Goal: Task Accomplishment & Management: Use online tool/utility

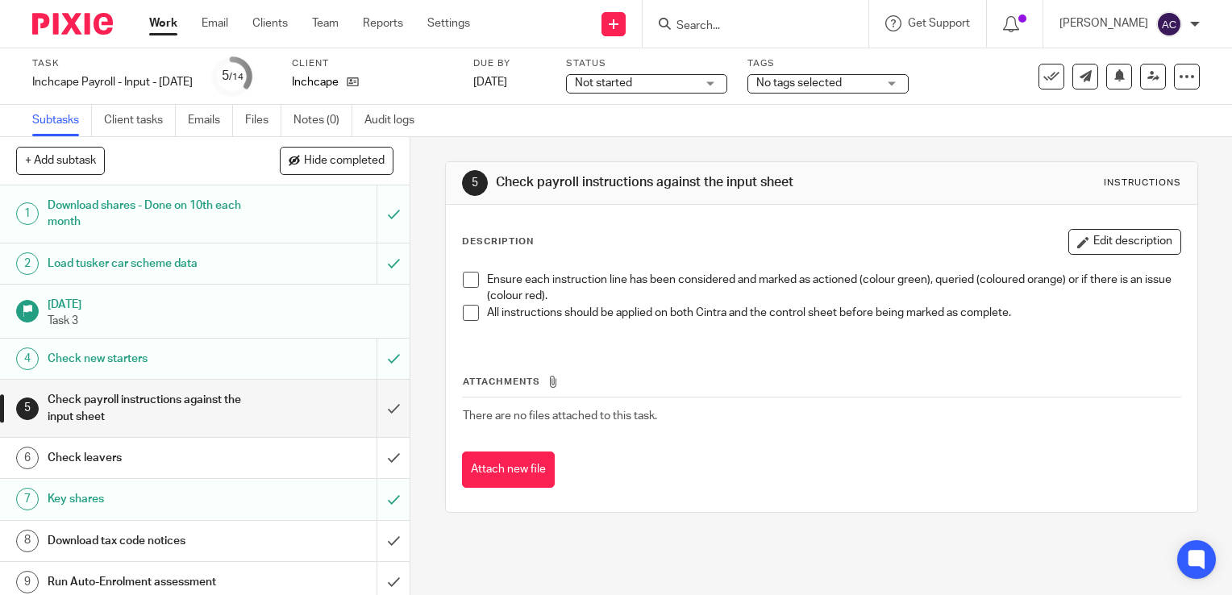
click at [216, 218] on h1 "Download shares - Done on 10th each month" at bounding box center [152, 213] width 209 height 41
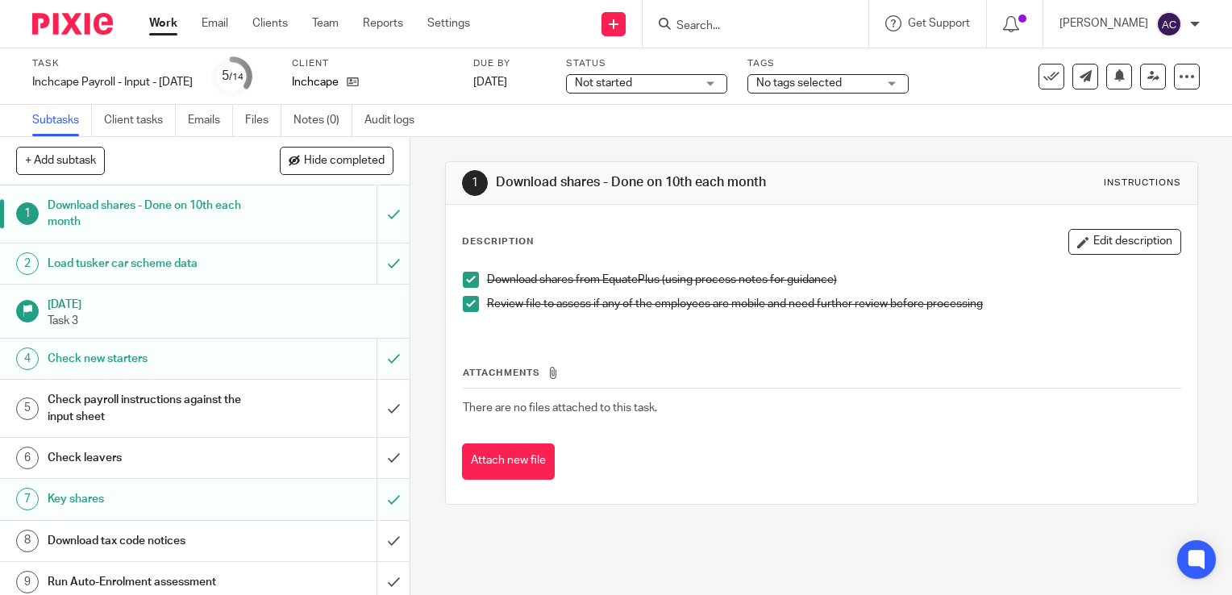
click at [226, 267] on h1 "Load tusker car scheme data" at bounding box center [152, 263] width 209 height 24
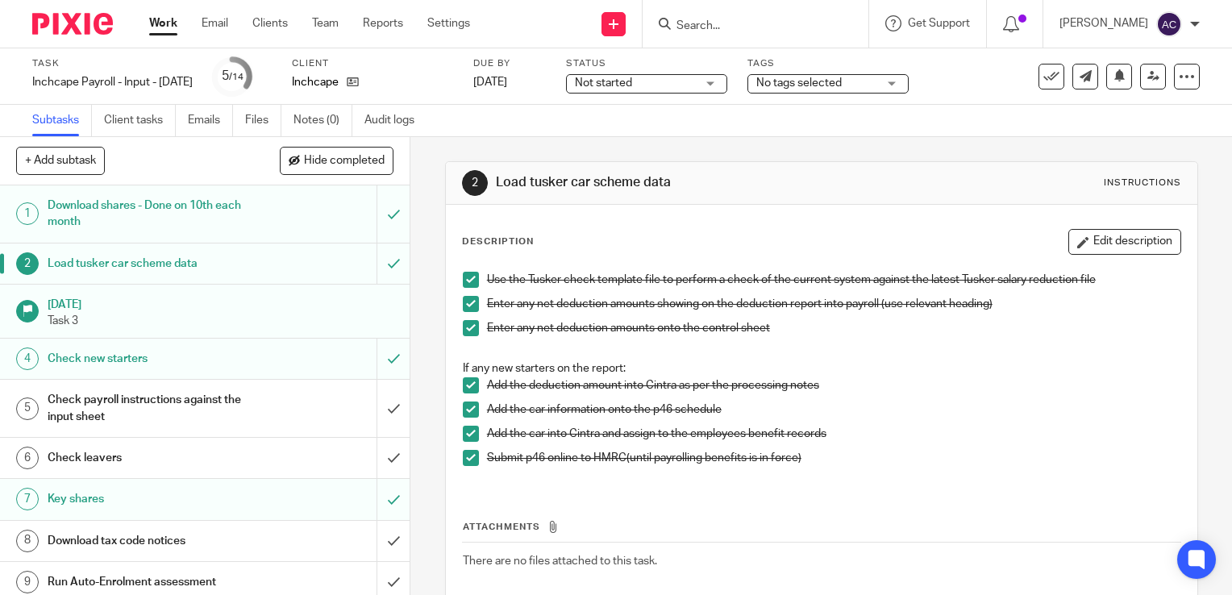
scroll to position [22, 0]
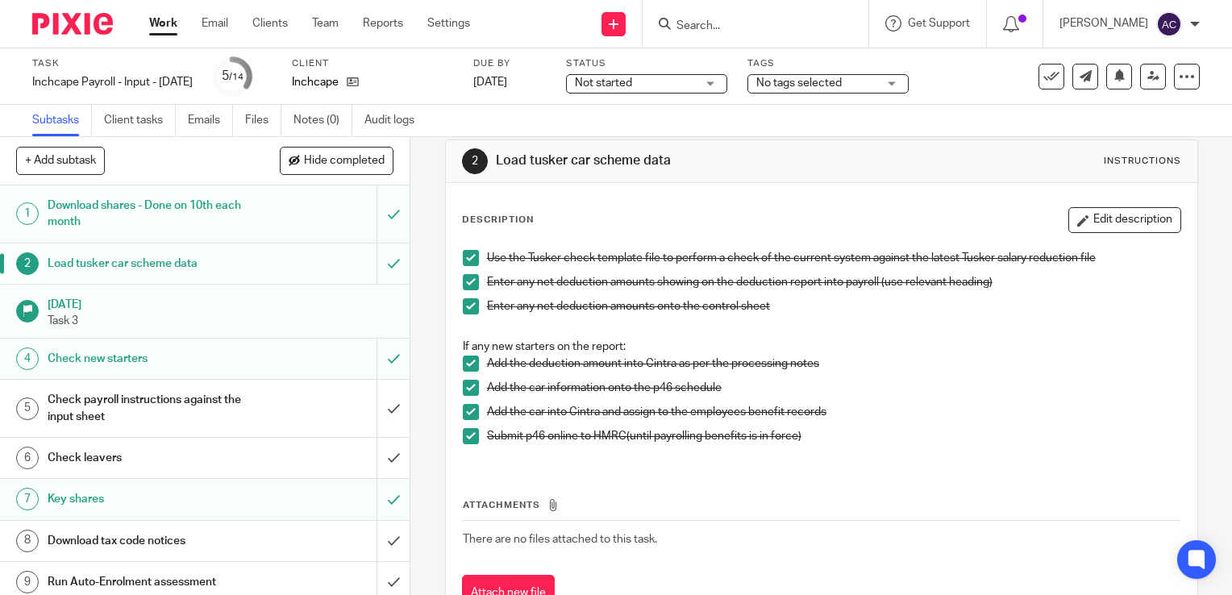
click at [129, 363] on h1 "Check new starters" at bounding box center [152, 359] width 209 height 24
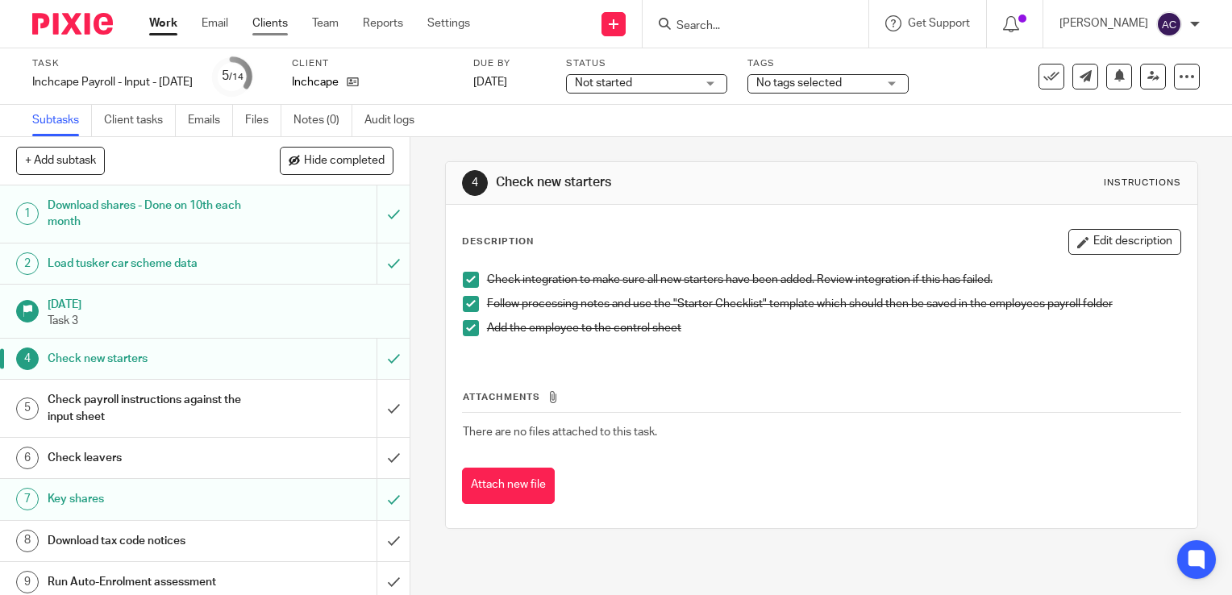
click at [282, 25] on link "Clients" at bounding box center [269, 23] width 35 height 16
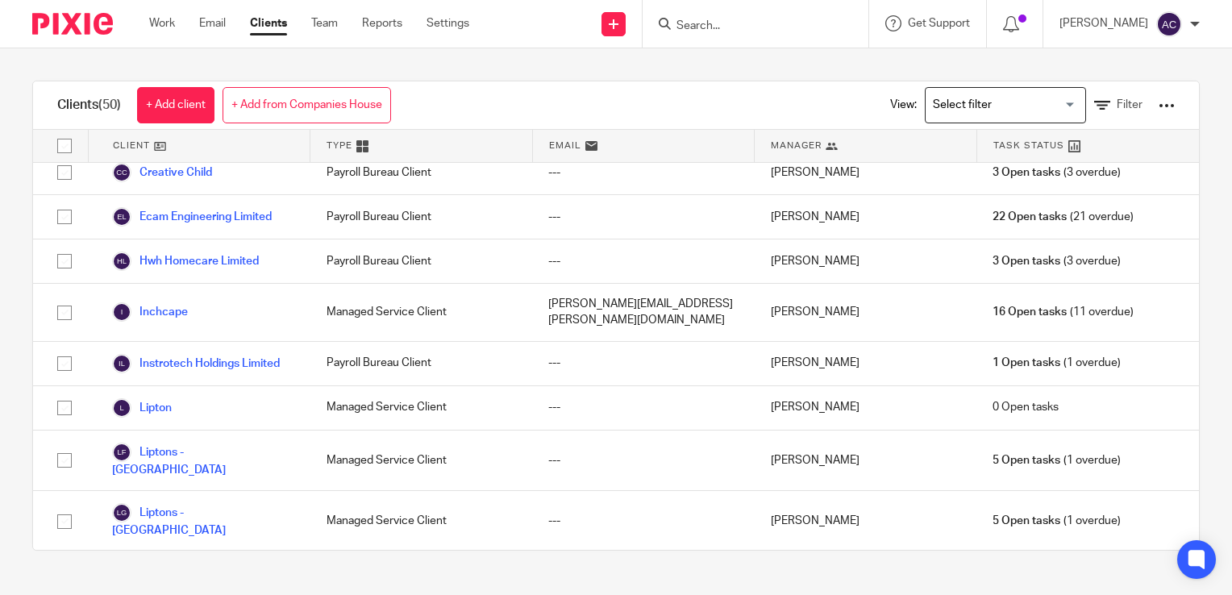
scroll to position [310, 0]
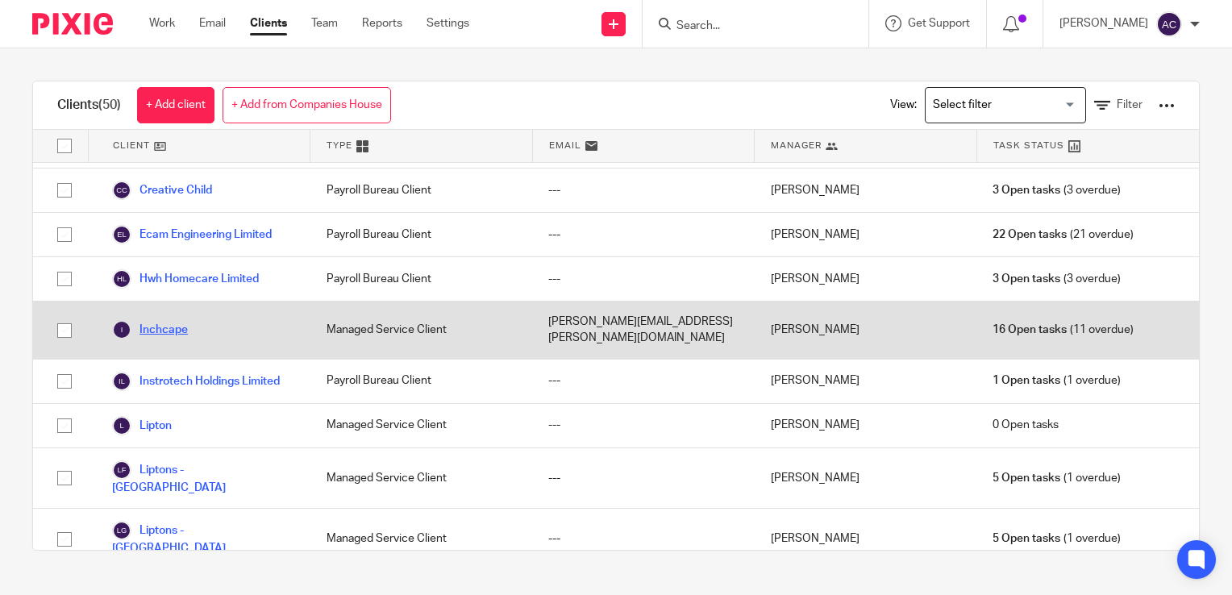
click at [164, 320] on link "Inchcape" at bounding box center [150, 329] width 76 height 19
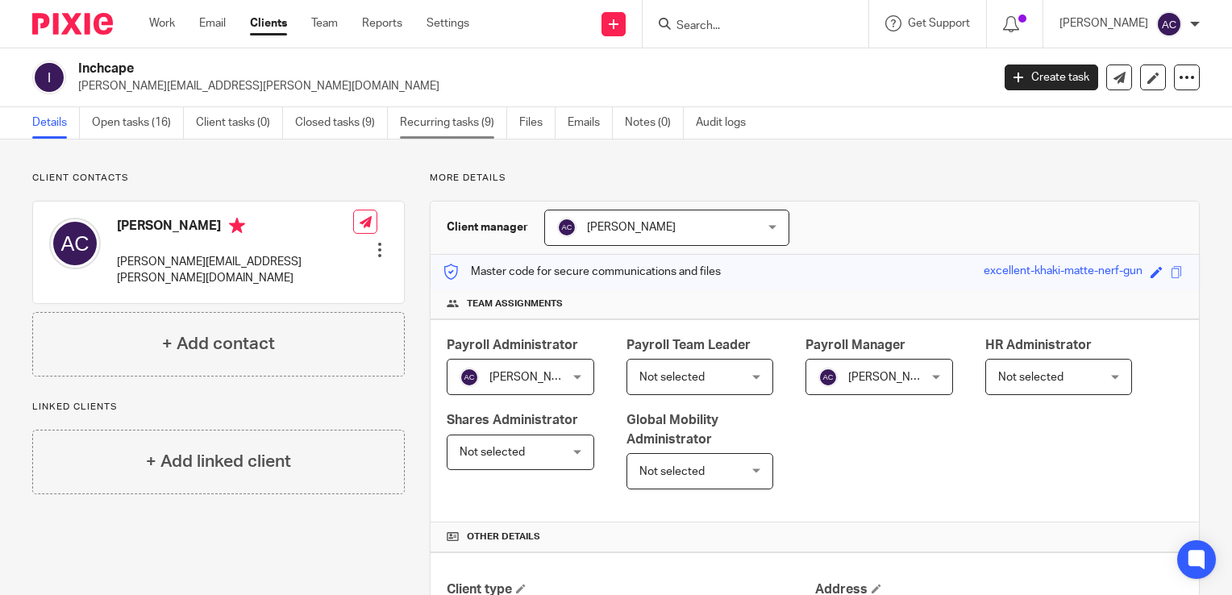
click at [413, 121] on link "Recurring tasks (9)" at bounding box center [453, 122] width 107 height 31
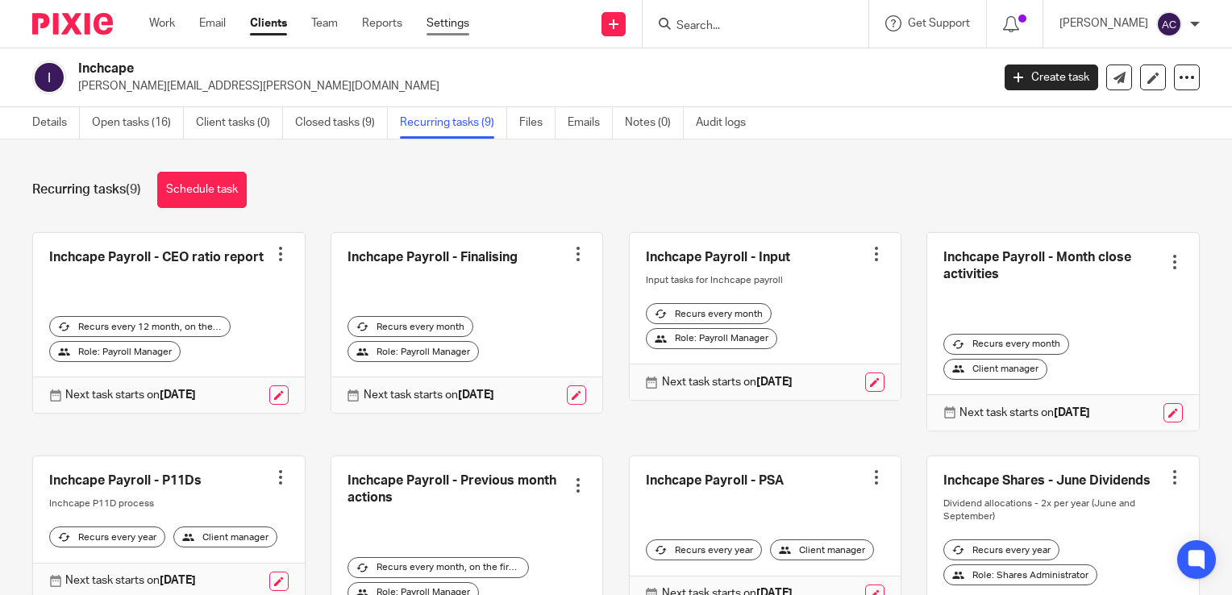
click at [469, 21] on link "Settings" at bounding box center [447, 23] width 43 height 16
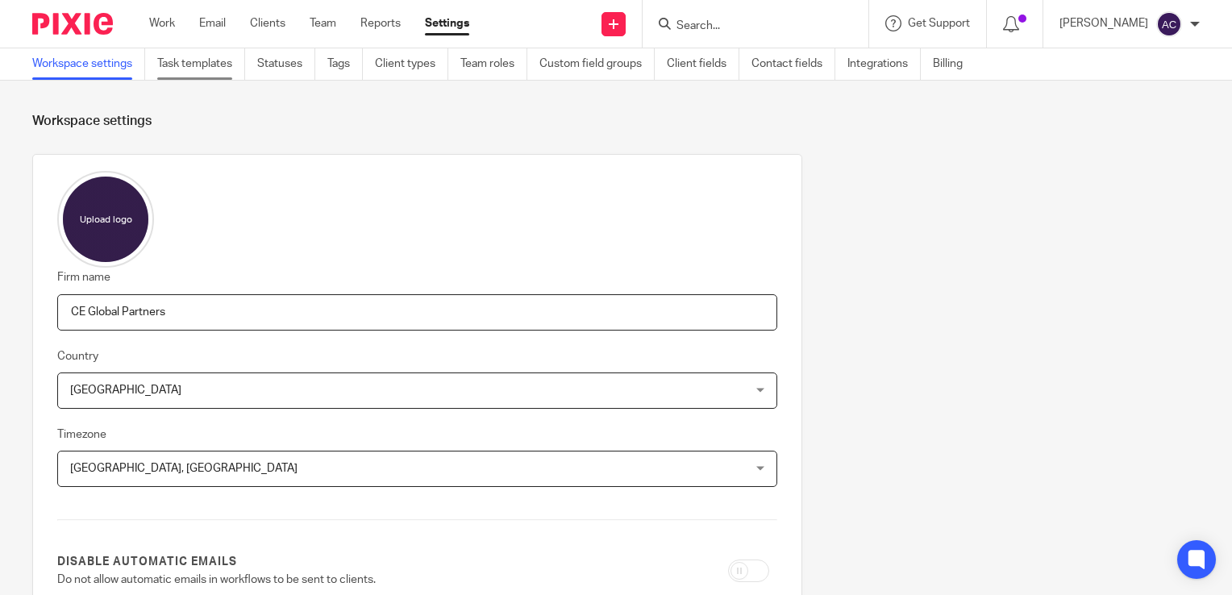
click at [210, 60] on link "Task templates" at bounding box center [201, 63] width 88 height 31
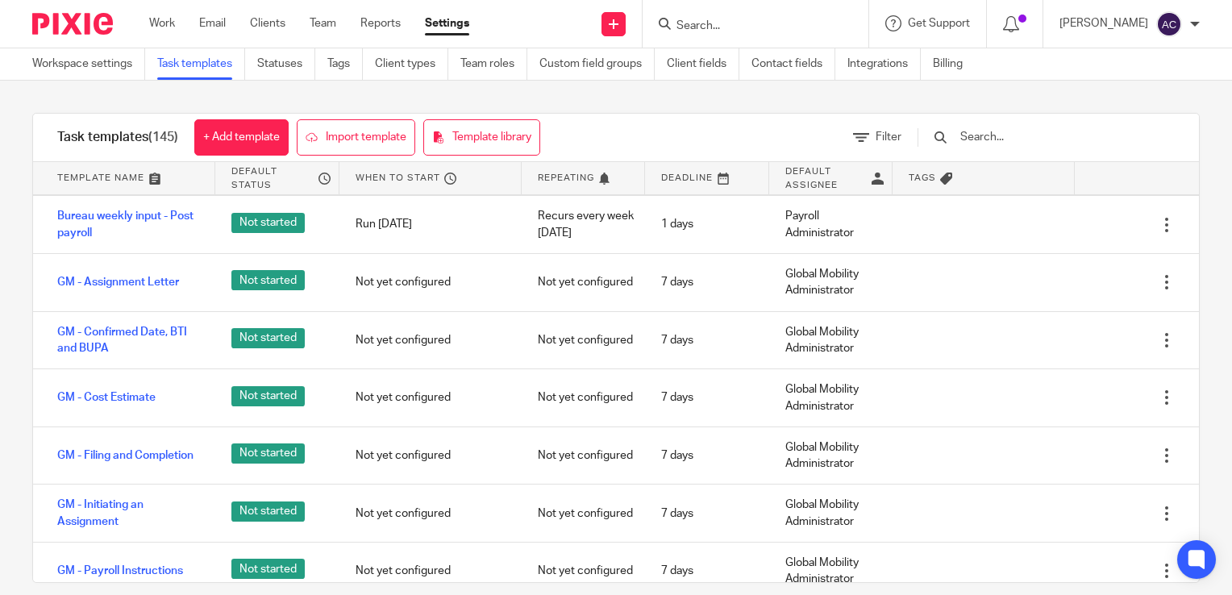
scroll to position [408, 0]
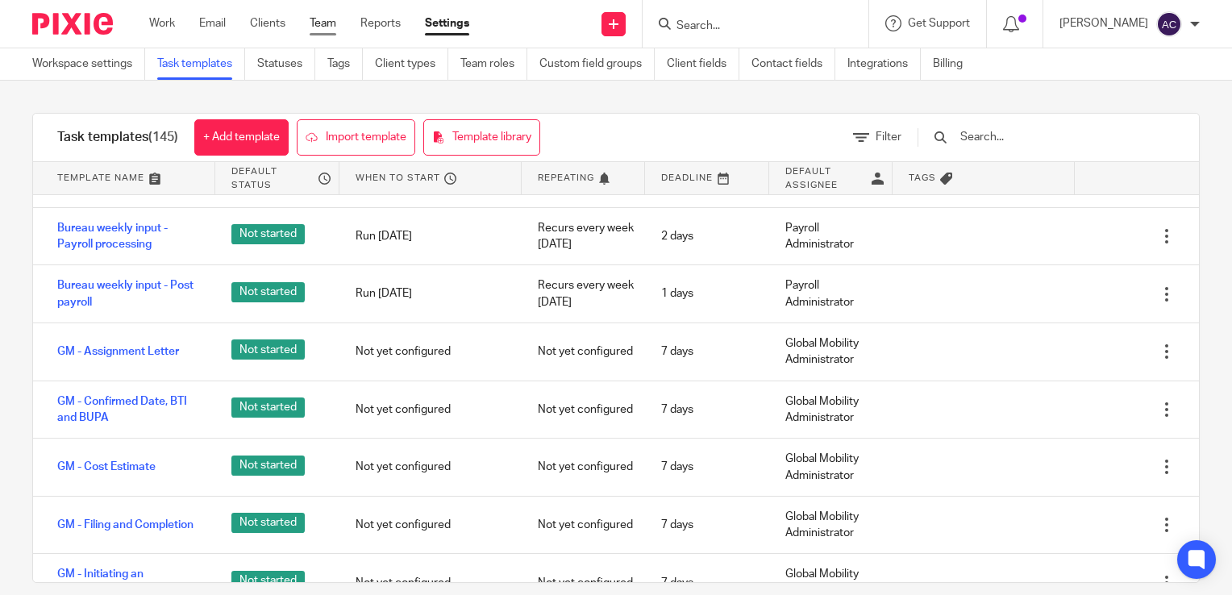
click at [326, 26] on link "Team" at bounding box center [323, 23] width 27 height 16
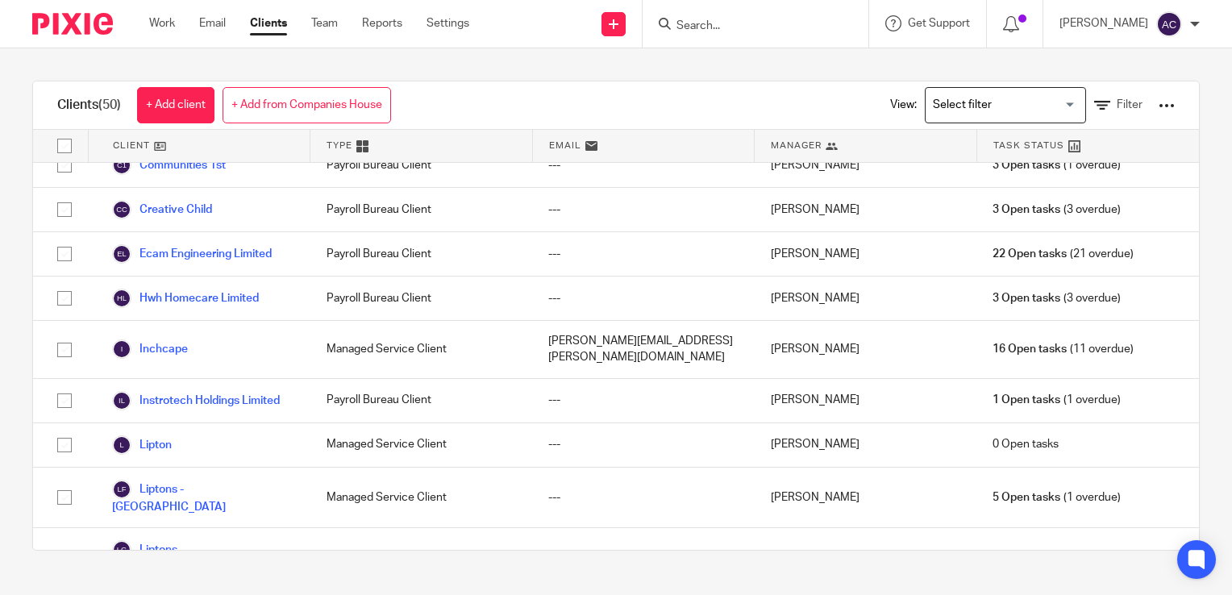
scroll to position [289, 0]
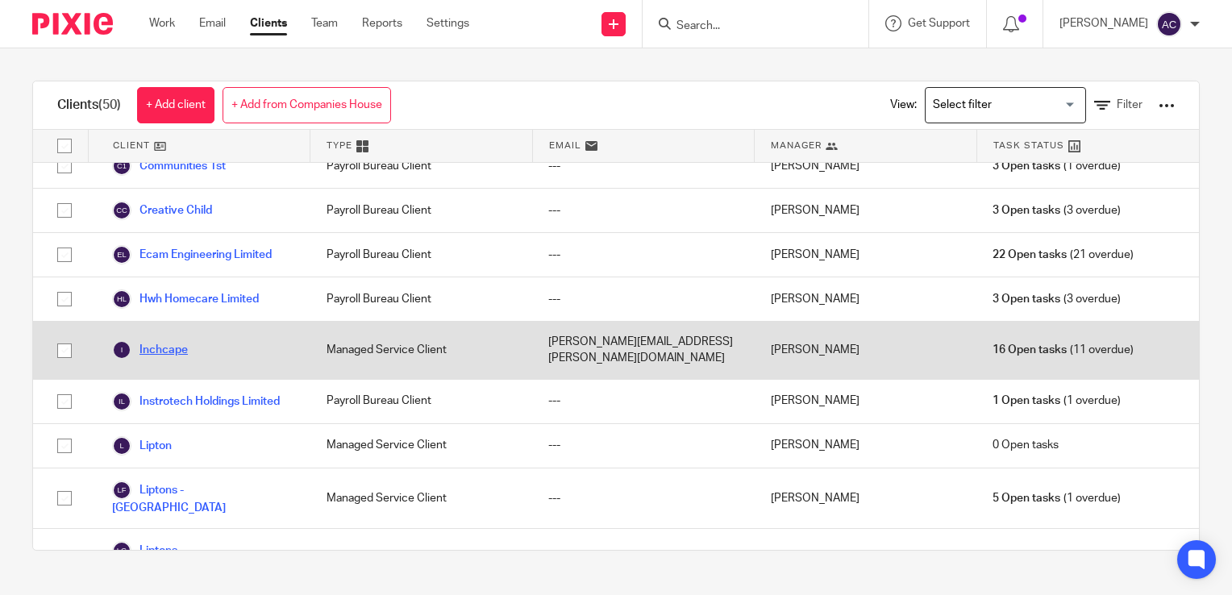
click at [162, 340] on link "Inchcape" at bounding box center [150, 349] width 76 height 19
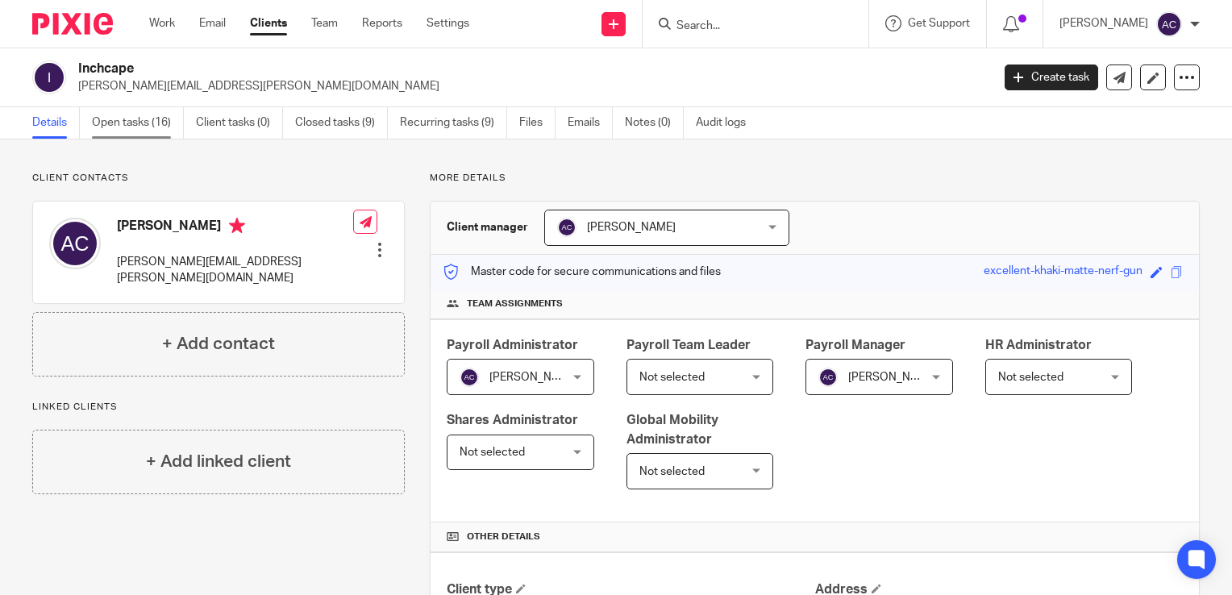
click at [143, 127] on link "Open tasks (16)" at bounding box center [138, 122] width 92 height 31
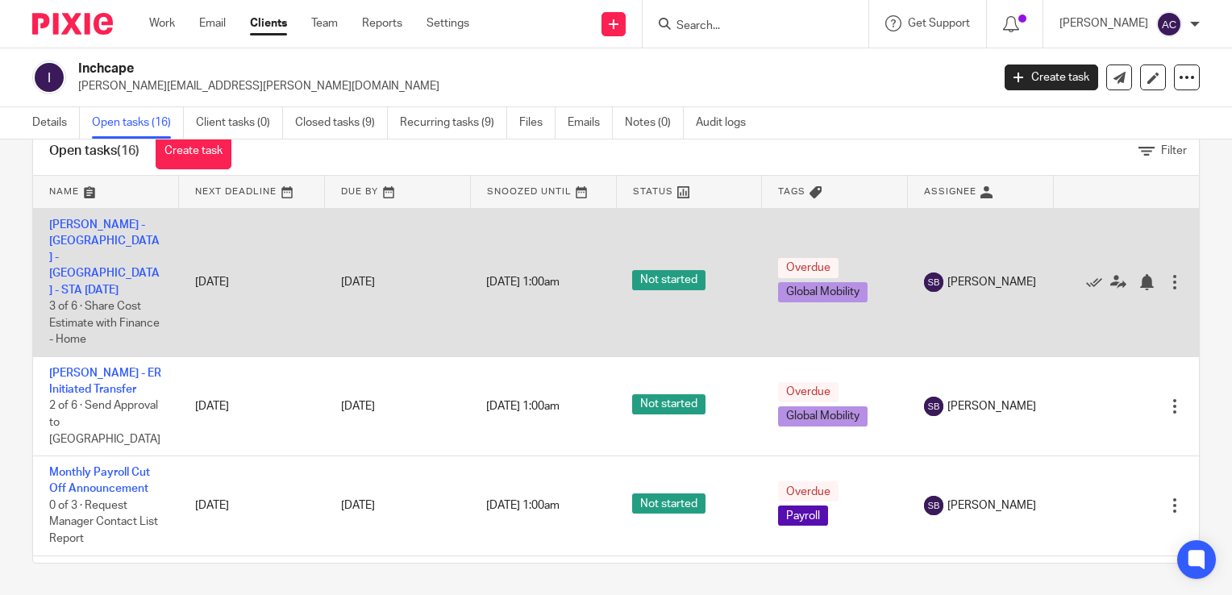
scroll to position [31, 0]
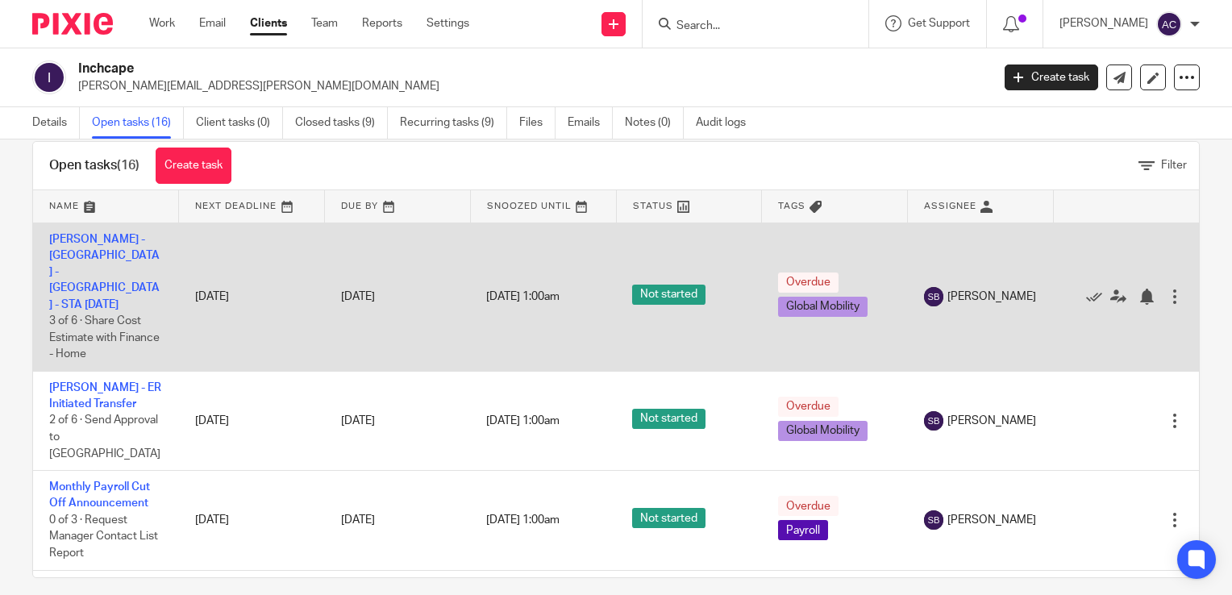
click at [93, 263] on td "[PERSON_NAME] - [GEOGRAPHIC_DATA] - [GEOGRAPHIC_DATA] - STA [DATE] 3 of 6 · Sha…" at bounding box center [106, 296] width 146 height 148
click at [100, 253] on link "[PERSON_NAME] - [GEOGRAPHIC_DATA] - [GEOGRAPHIC_DATA] - STA [DATE]" at bounding box center [104, 272] width 110 height 77
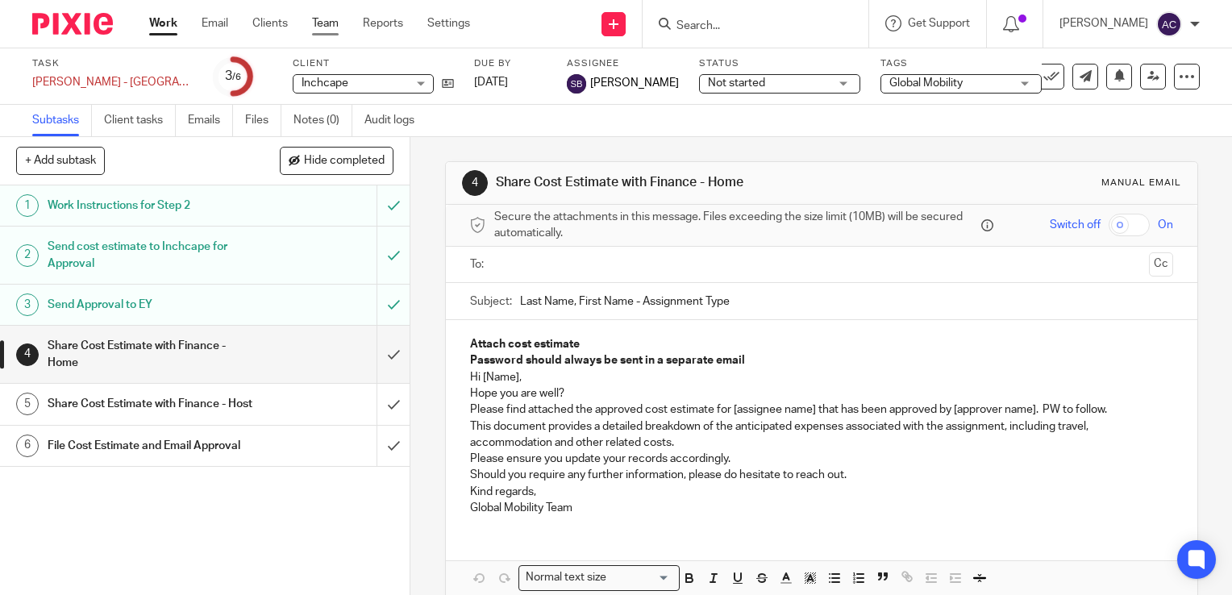
click at [330, 26] on link "Team" at bounding box center [325, 23] width 27 height 16
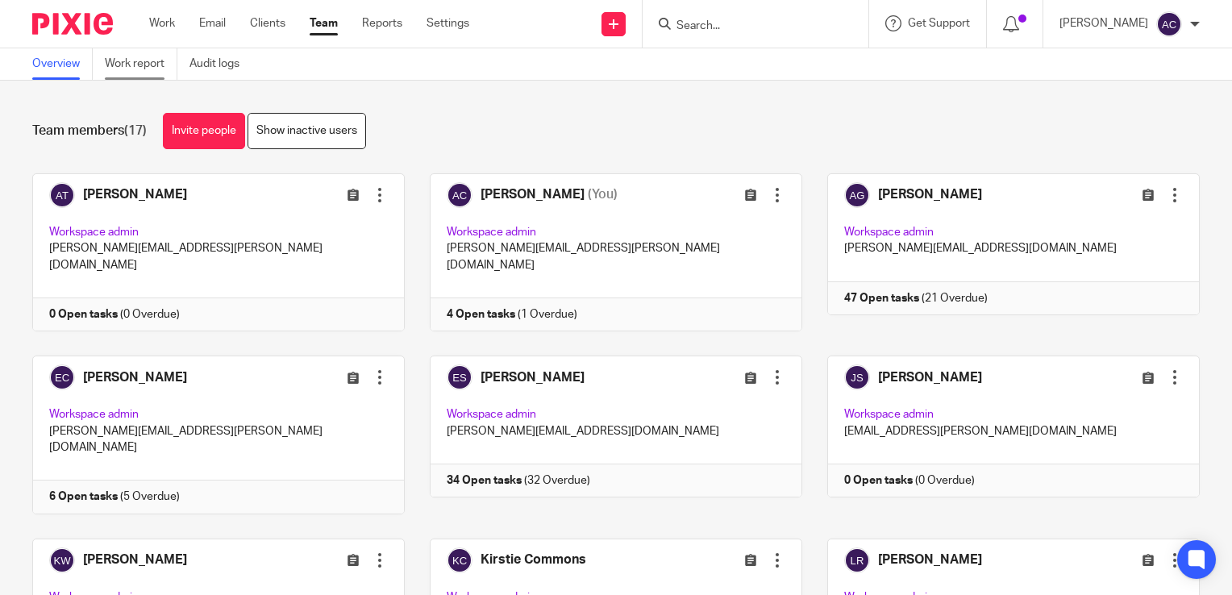
click at [148, 69] on link "Work report" at bounding box center [141, 63] width 73 height 31
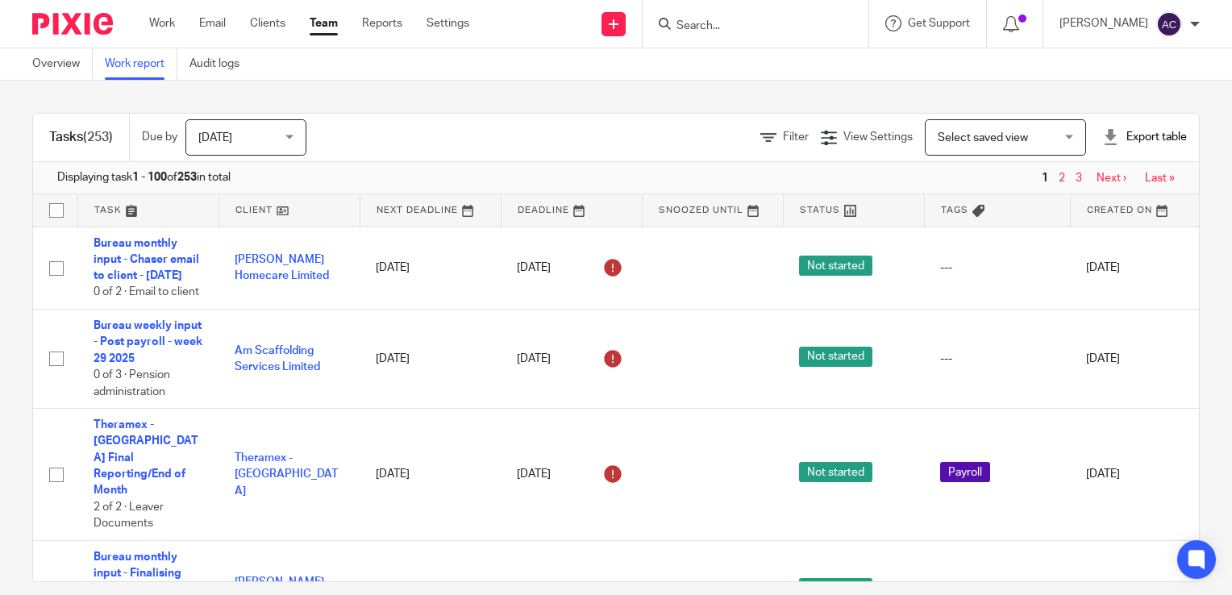
click at [964, 141] on span "Select saved view" at bounding box center [982, 137] width 90 height 11
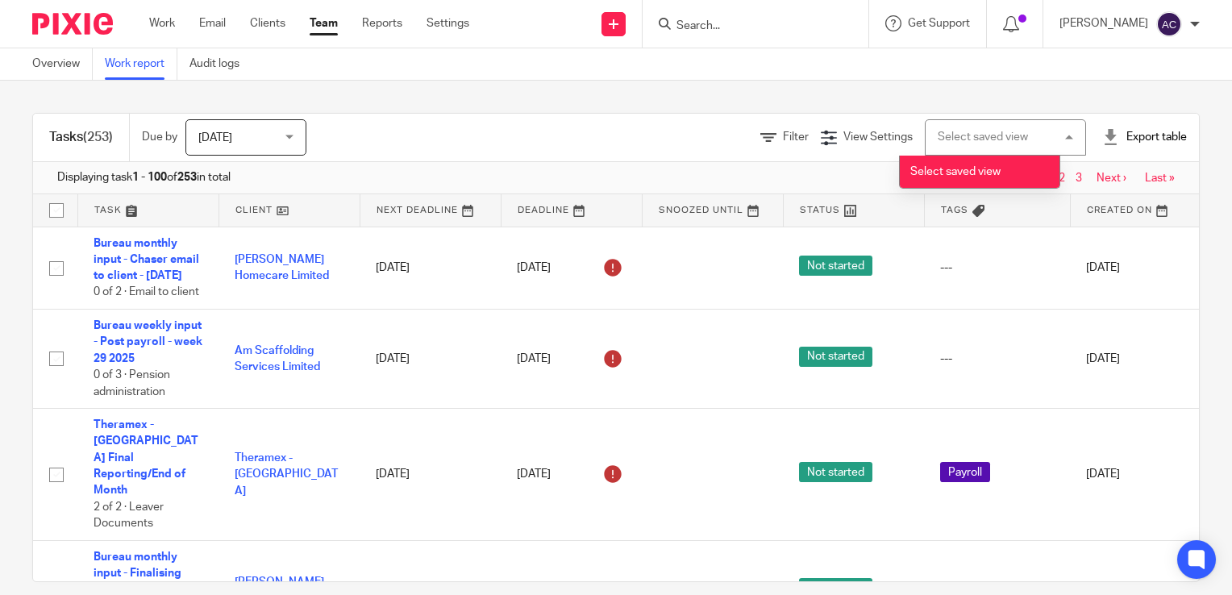
click at [854, 108] on div "Tasks (253) Due by [DATE] [DATE] [DATE] [DATE] This week Next week This month N…" at bounding box center [616, 338] width 1232 height 514
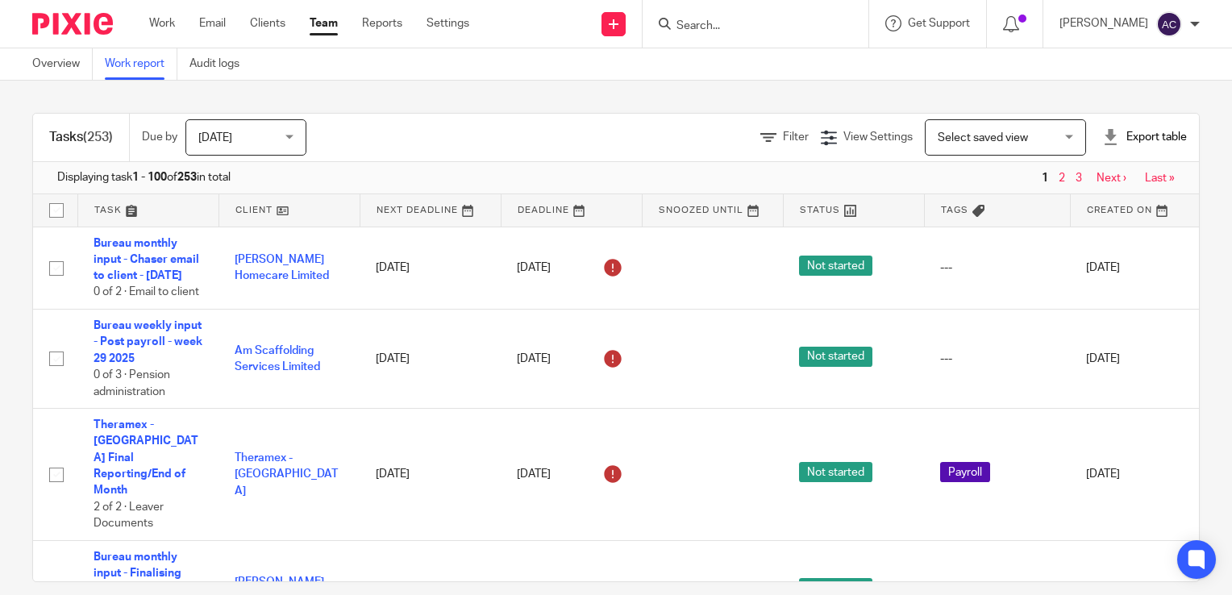
click at [770, 147] on div "Filter View Settings View Settings Manage saved views Select saved view Select …" at bounding box center [766, 137] width 864 height 36
click at [760, 140] on icon at bounding box center [768, 138] width 16 height 16
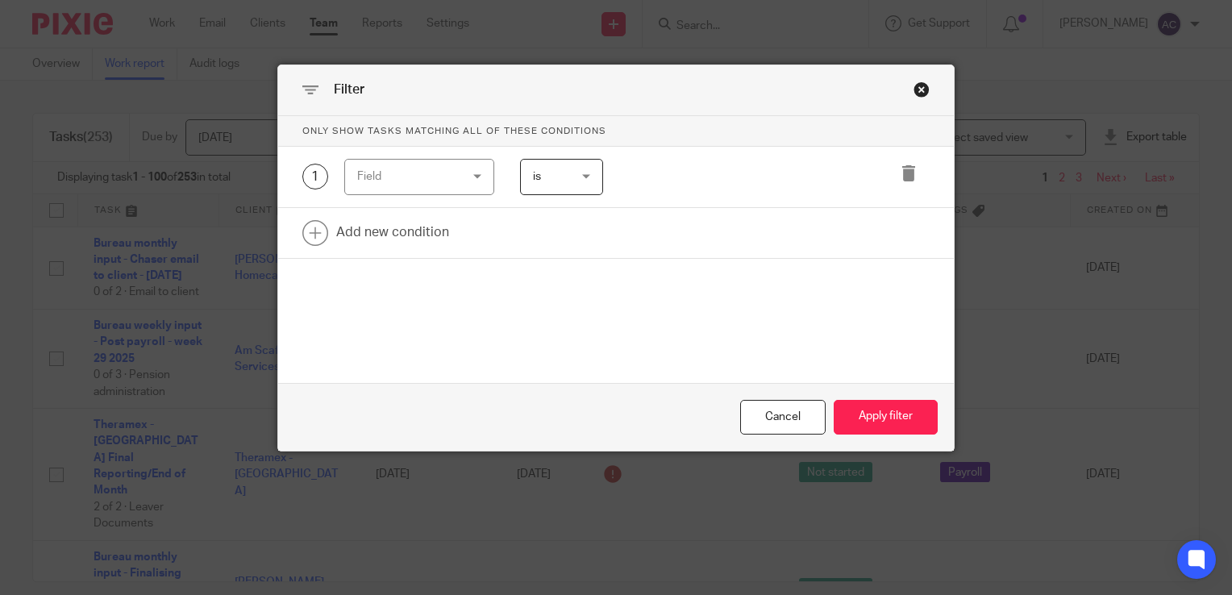
click at [463, 182] on div "Field" at bounding box center [419, 177] width 151 height 36
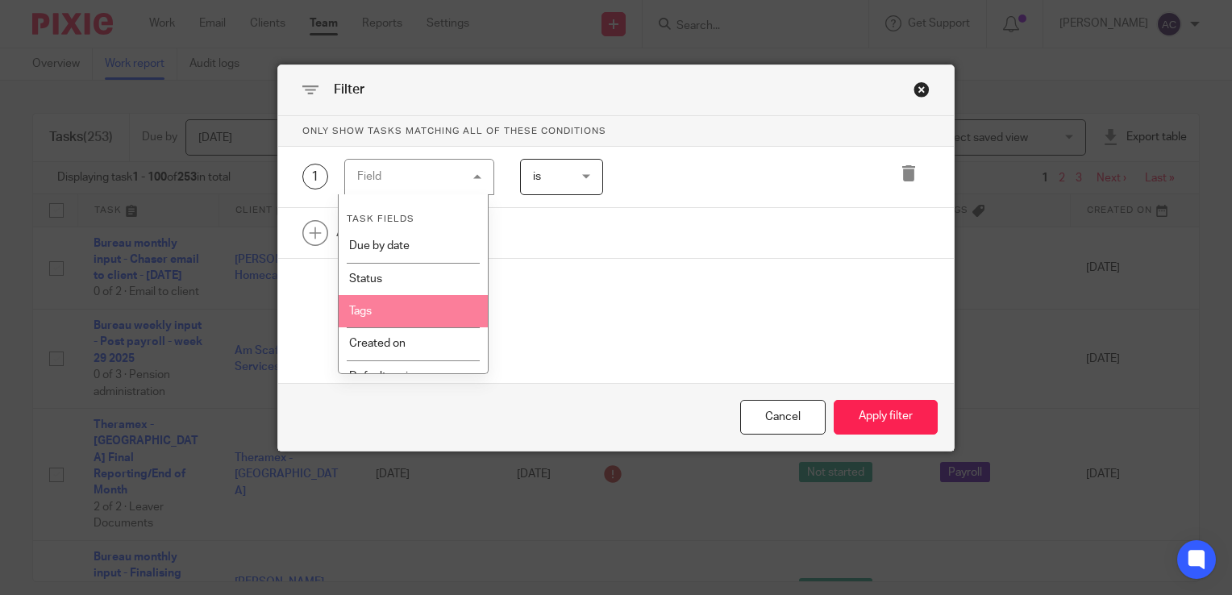
click at [406, 317] on li "Tags" at bounding box center [413, 311] width 149 height 32
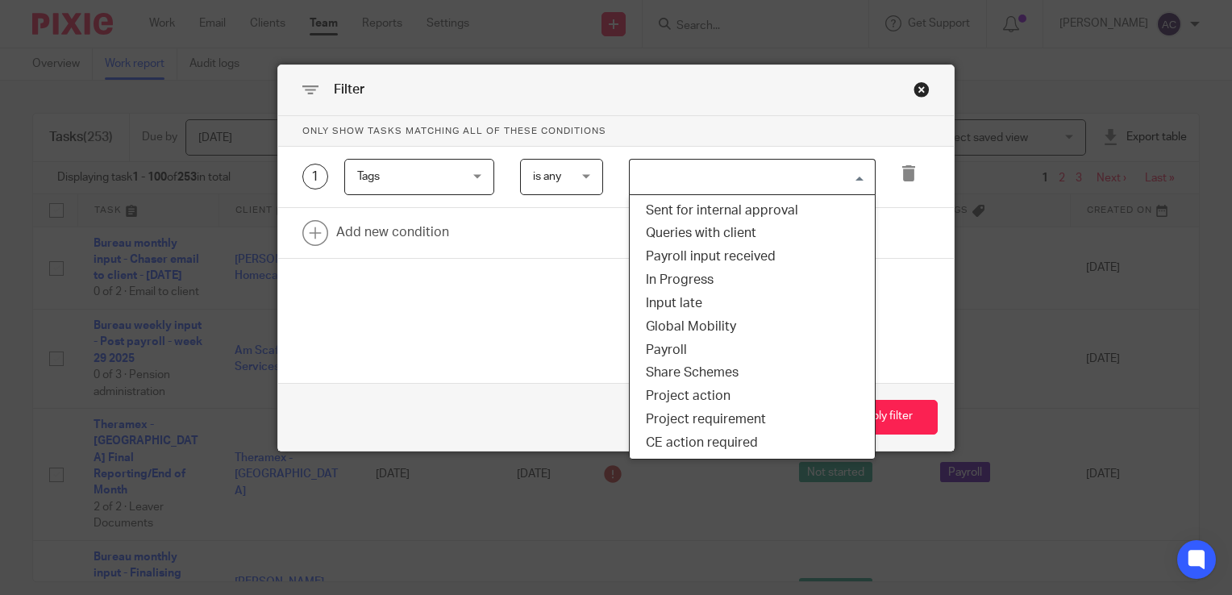
click at [663, 180] on input "Search for option" at bounding box center [748, 177] width 235 height 28
click at [581, 182] on span "is any" at bounding box center [561, 177] width 56 height 34
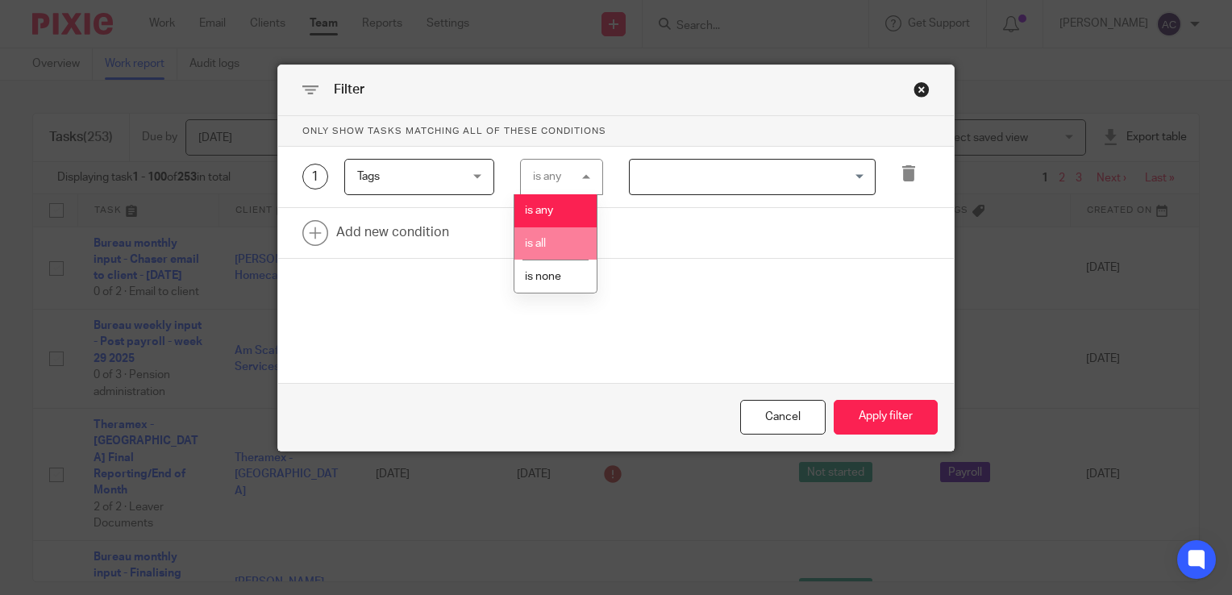
click at [681, 189] on input "Search for option" at bounding box center [748, 177] width 235 height 28
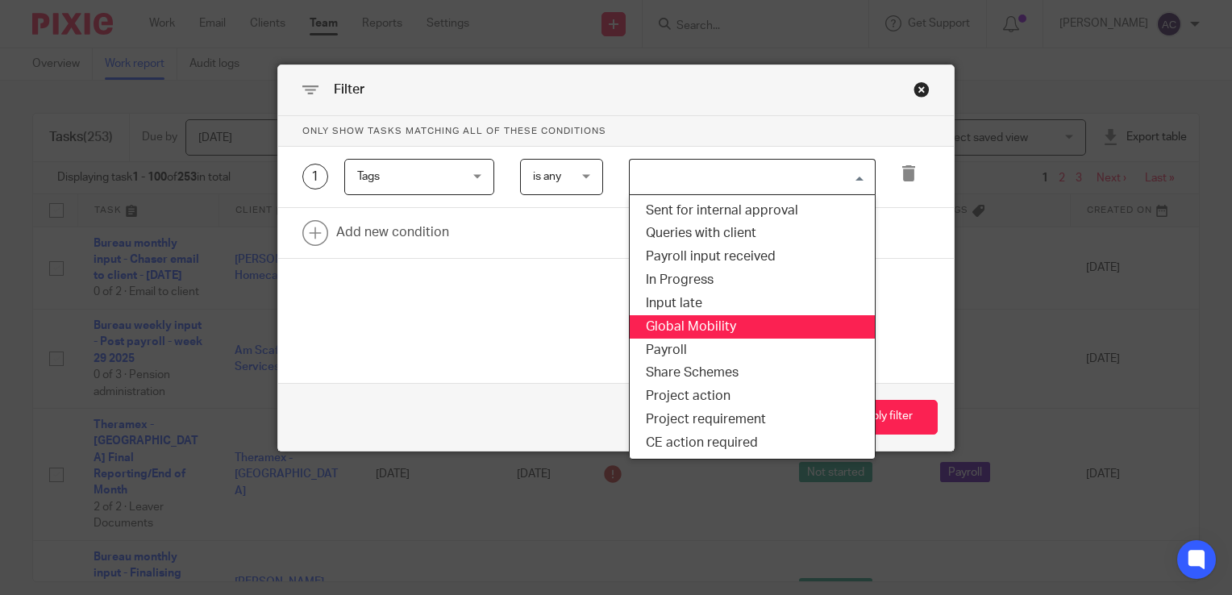
click at [717, 329] on li "Global Mobility" at bounding box center [751, 326] width 245 height 23
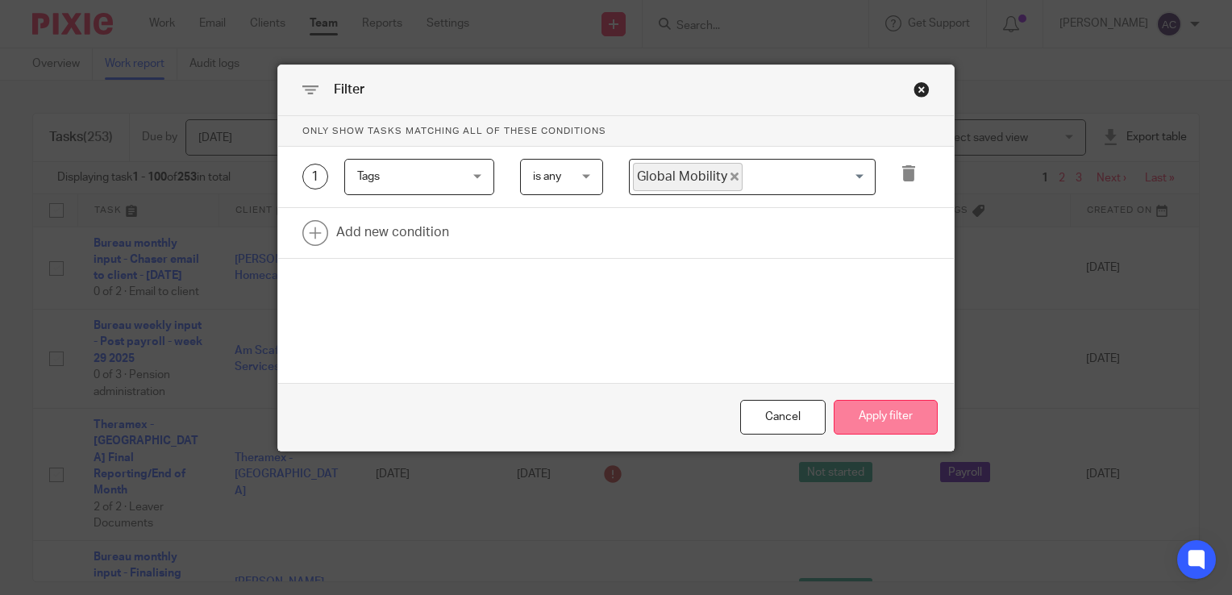
click at [877, 412] on button "Apply filter" at bounding box center [885, 417] width 104 height 35
